Goal: Browse casually

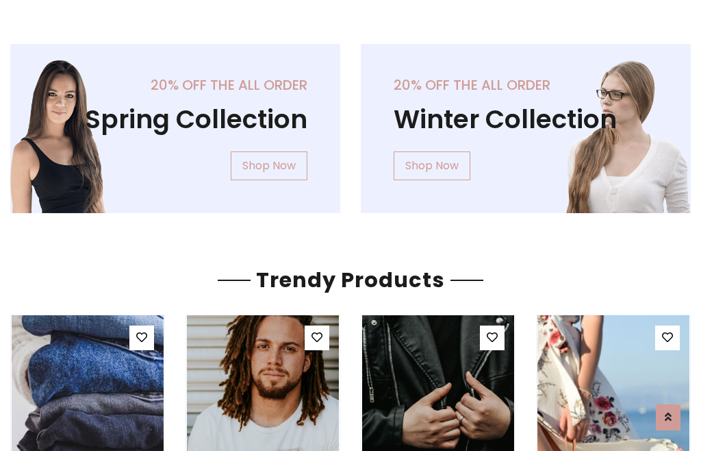
scroll to position [70, 0]
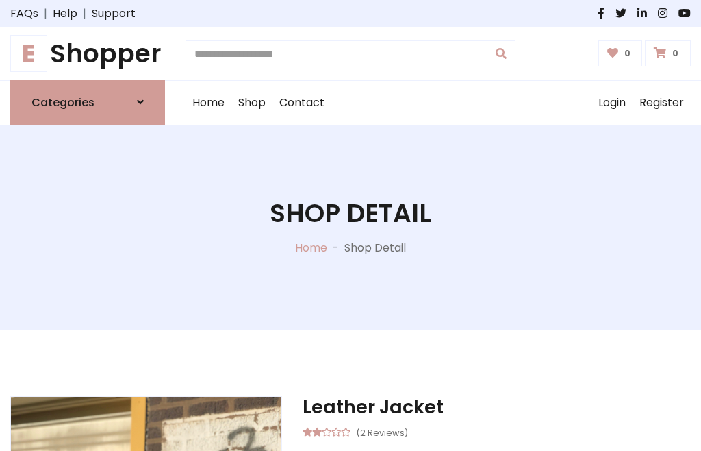
click at [88, 53] on h1 "E Shopper" at bounding box center [87, 53] width 155 height 31
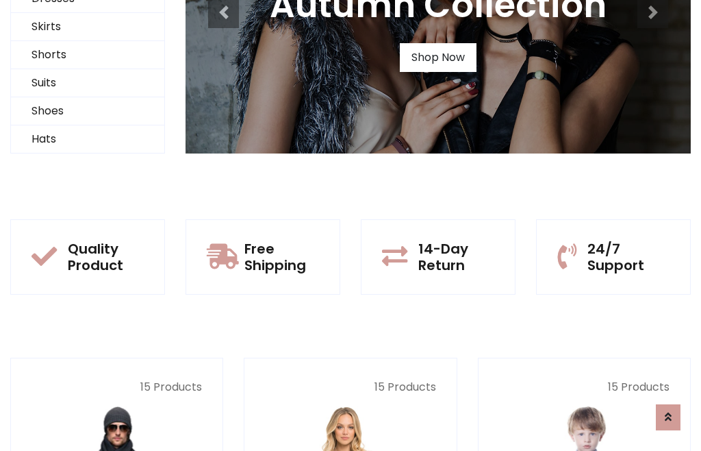
scroll to position [132, 0]
